Goal: Information Seeking & Learning: Learn about a topic

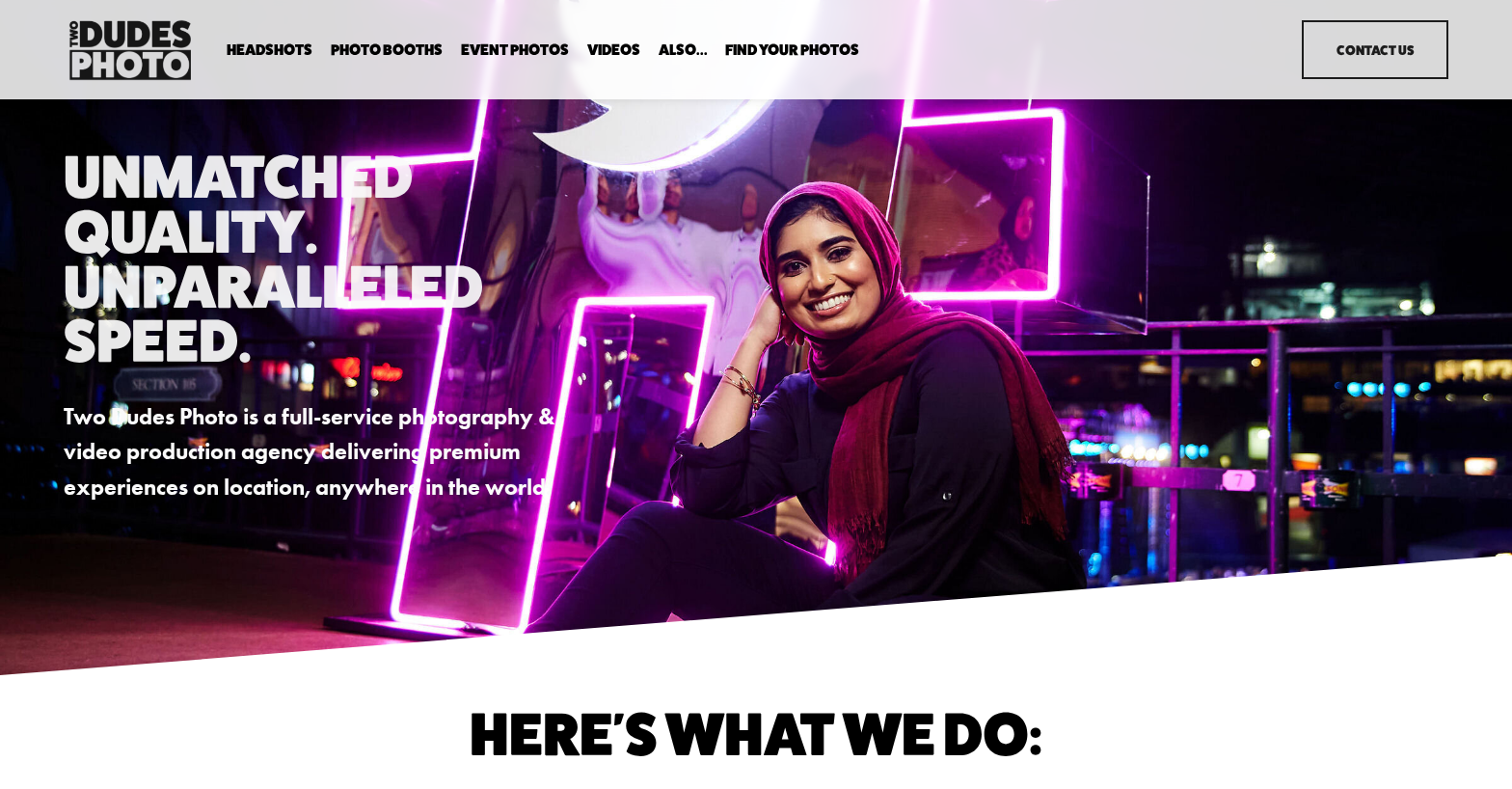
click at [0, 0] on span "Expo Headshots" at bounding box center [0, 0] width 0 height 0
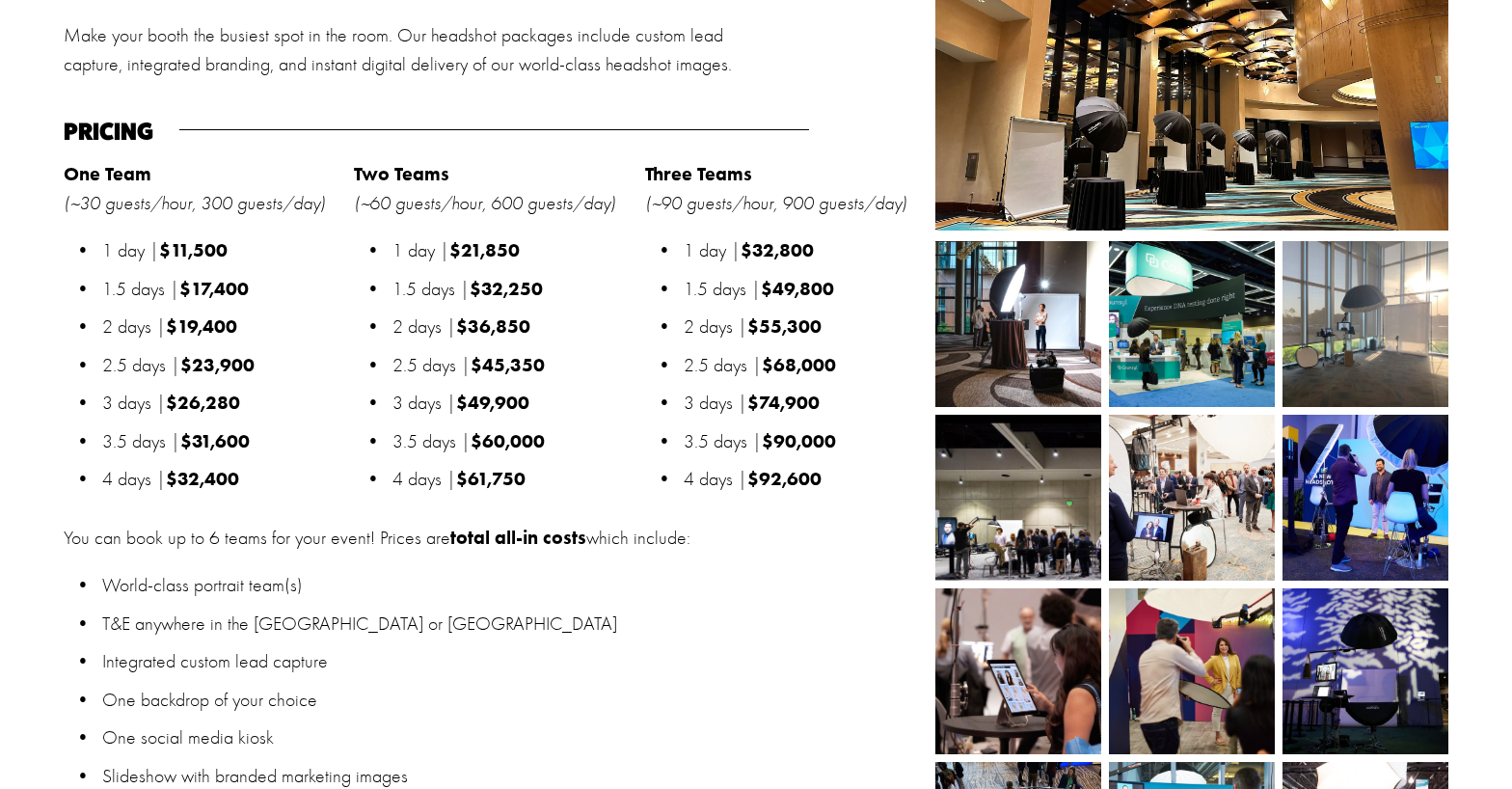
scroll to position [2002, 0]
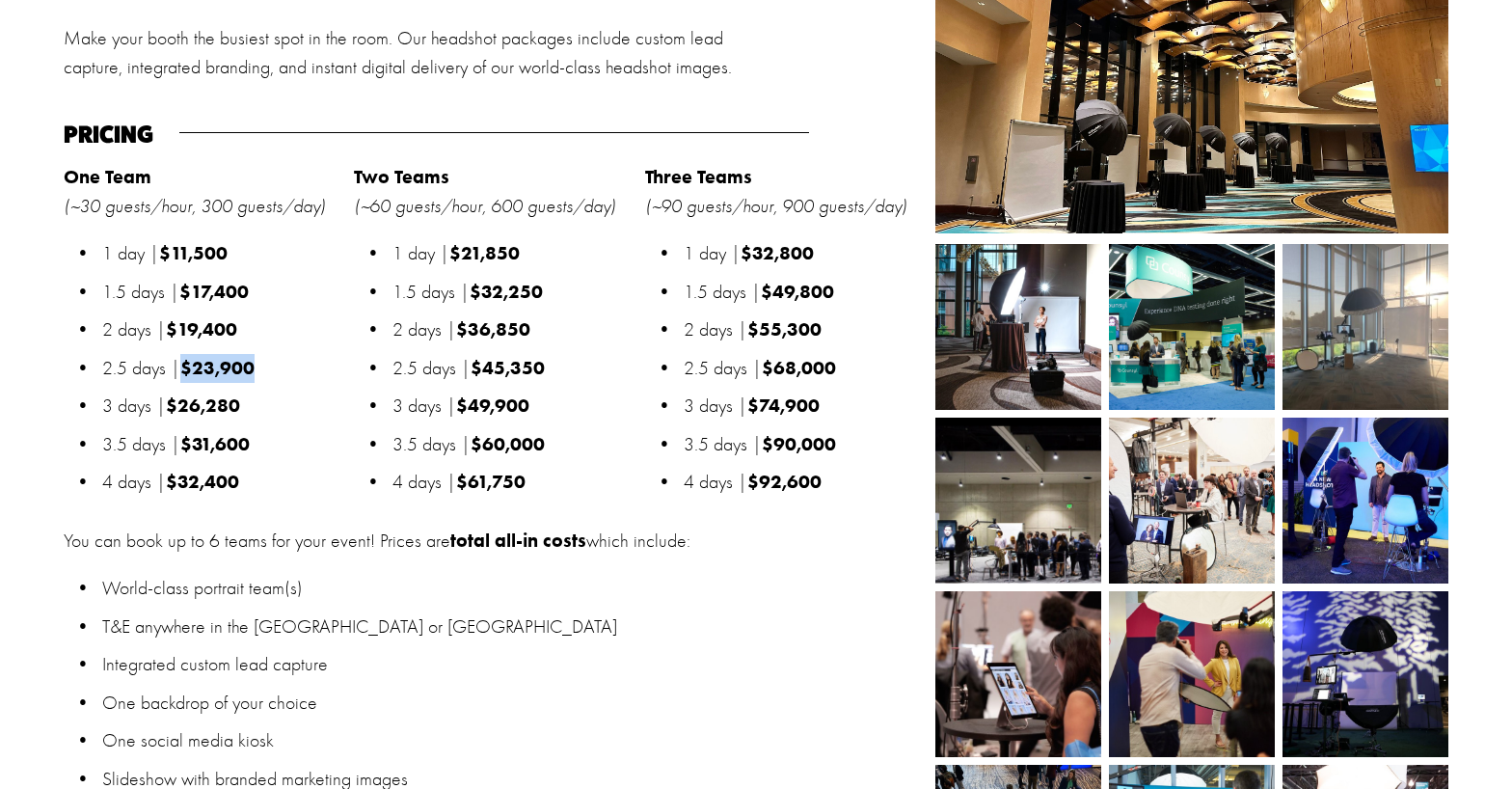
drag, startPoint x: 278, startPoint y: 376, endPoint x: 183, endPoint y: 374, distance: 95.0
click at [183, 374] on p "2.5 days | $23,900" at bounding box center [223, 368] width 242 height 29
copy strong "$23,900"
